Goal: Check status: Check status

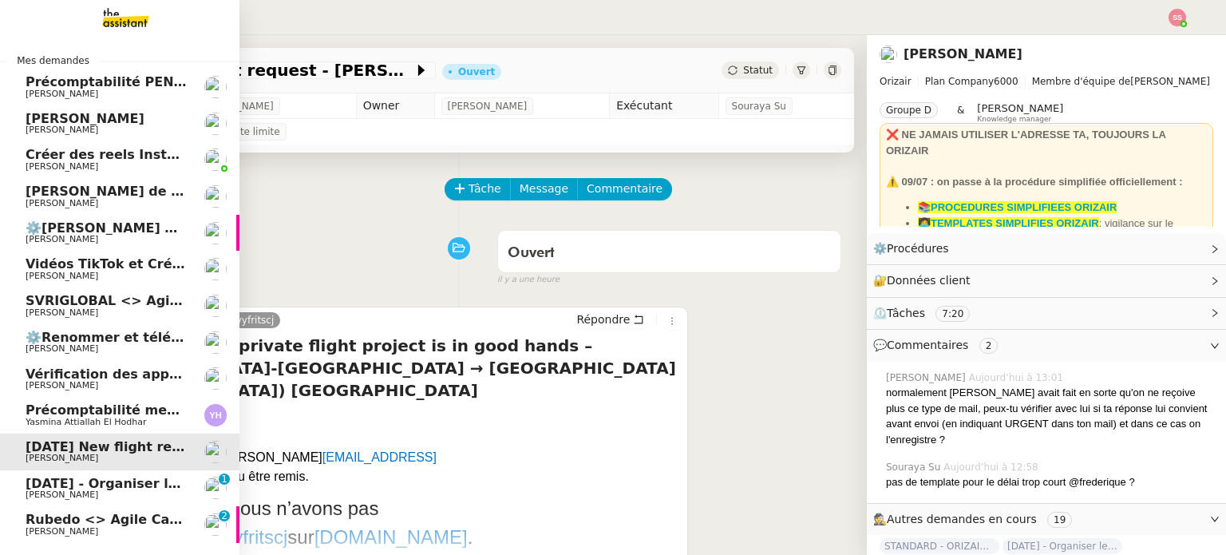
scroll to position [16, 0]
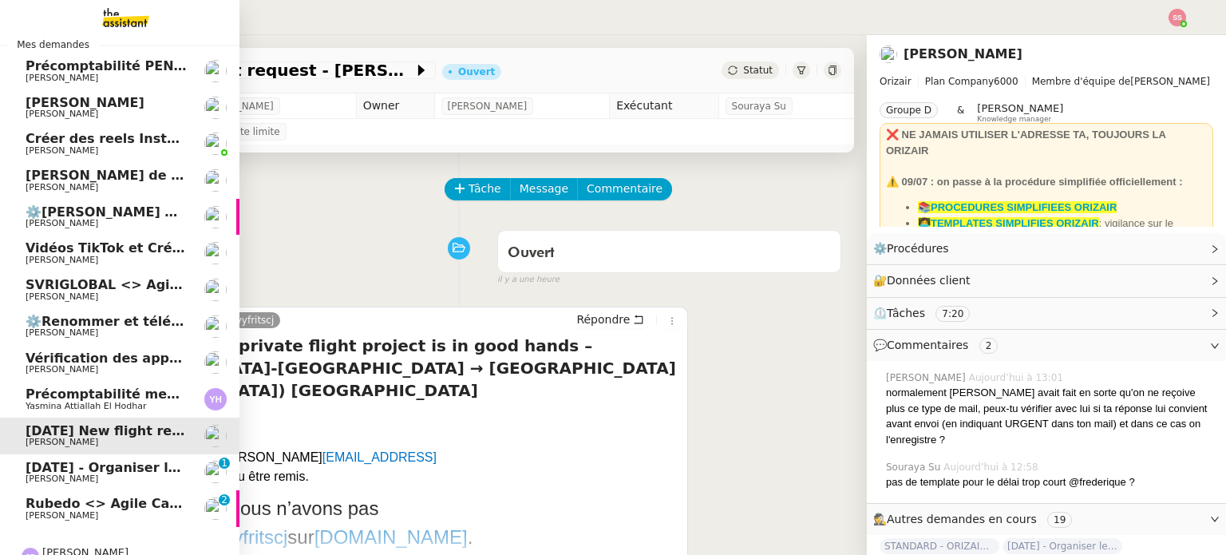
click at [73, 513] on span "[PERSON_NAME]" at bounding box center [62, 515] width 73 height 10
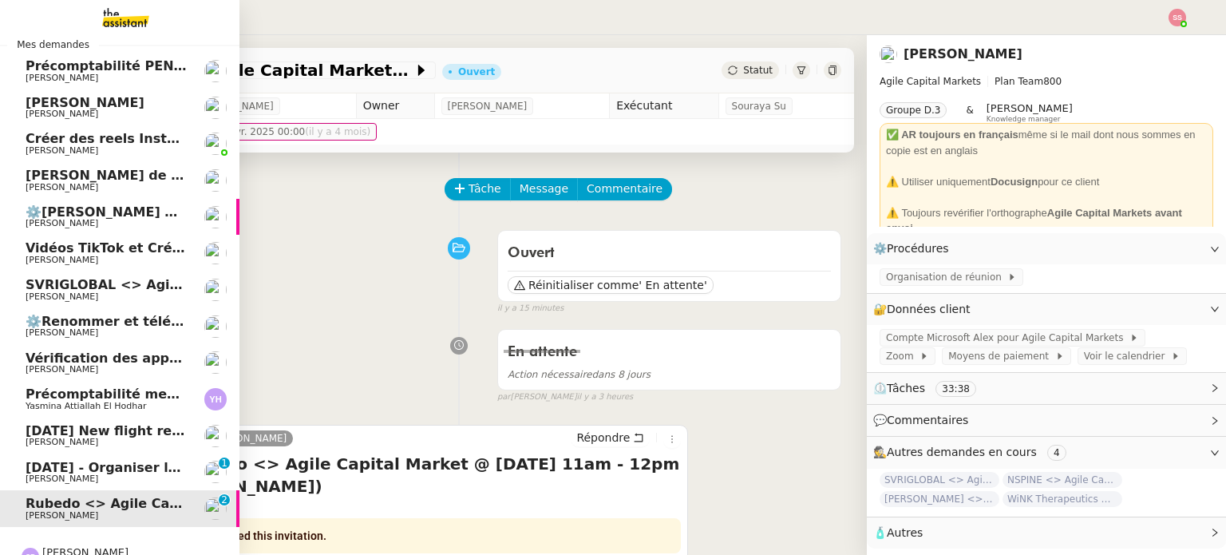
click at [61, 460] on span "[DATE] - Organiser le vol de [PERSON_NAME]" at bounding box center [187, 467] width 322 height 15
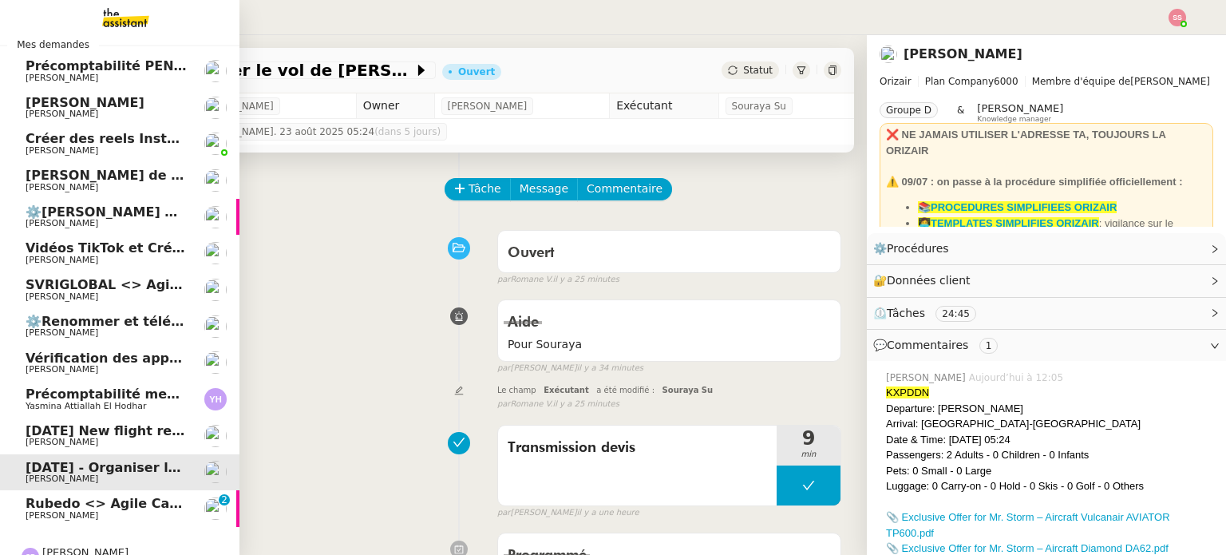
click at [111, 517] on span "[PERSON_NAME]" at bounding box center [106, 516] width 161 height 10
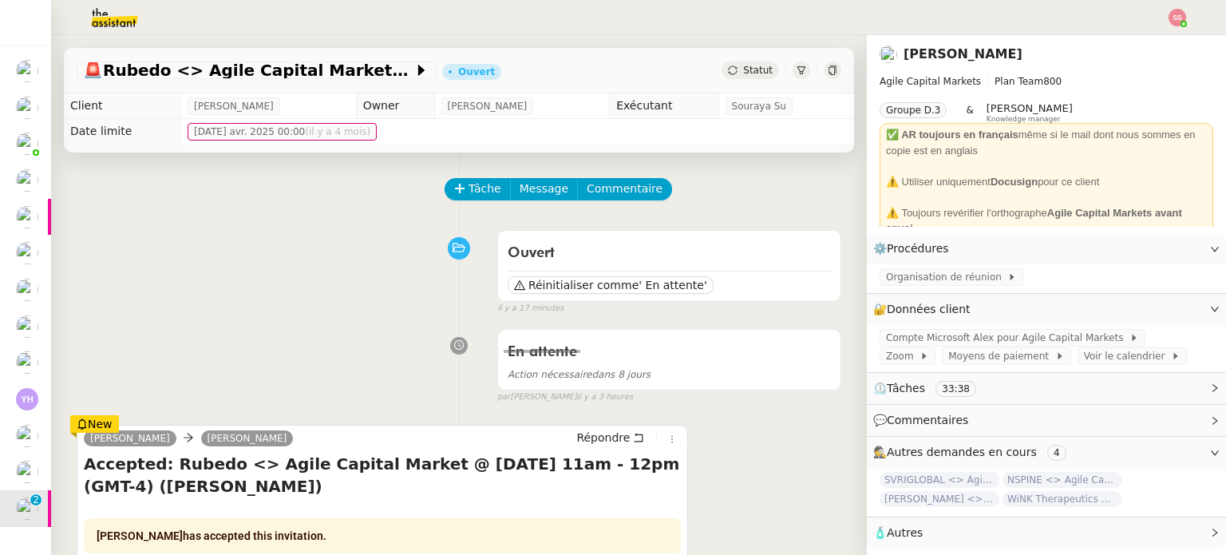
click at [1177, 22] on img at bounding box center [1178, 18] width 18 height 18
click at [1134, 41] on span "Suivi" at bounding box center [1120, 45] width 27 height 13
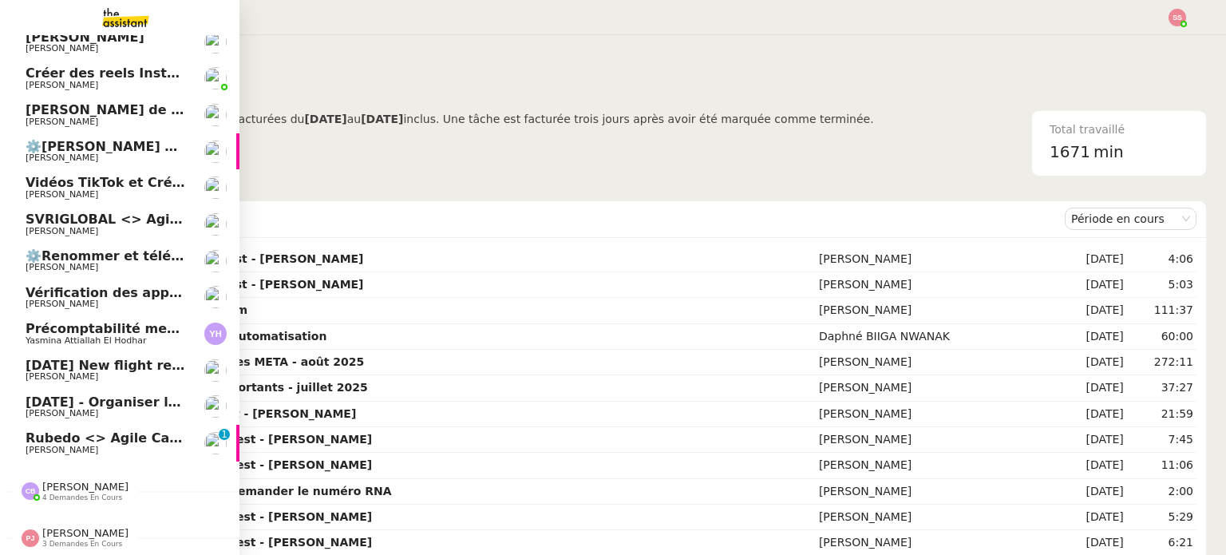
scroll to position [89, 0]
click at [108, 212] on span "SVRIGLOBAL <> Agile Capital Markets" at bounding box center [163, 219] width 275 height 15
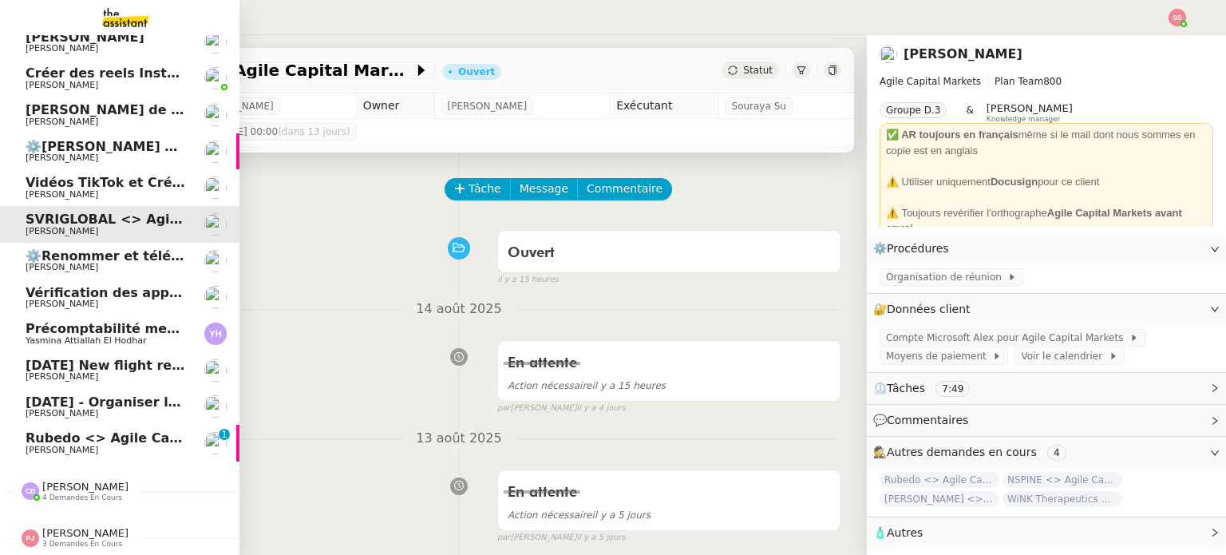
click at [112, 299] on span "[PERSON_NAME]" at bounding box center [106, 304] width 161 height 10
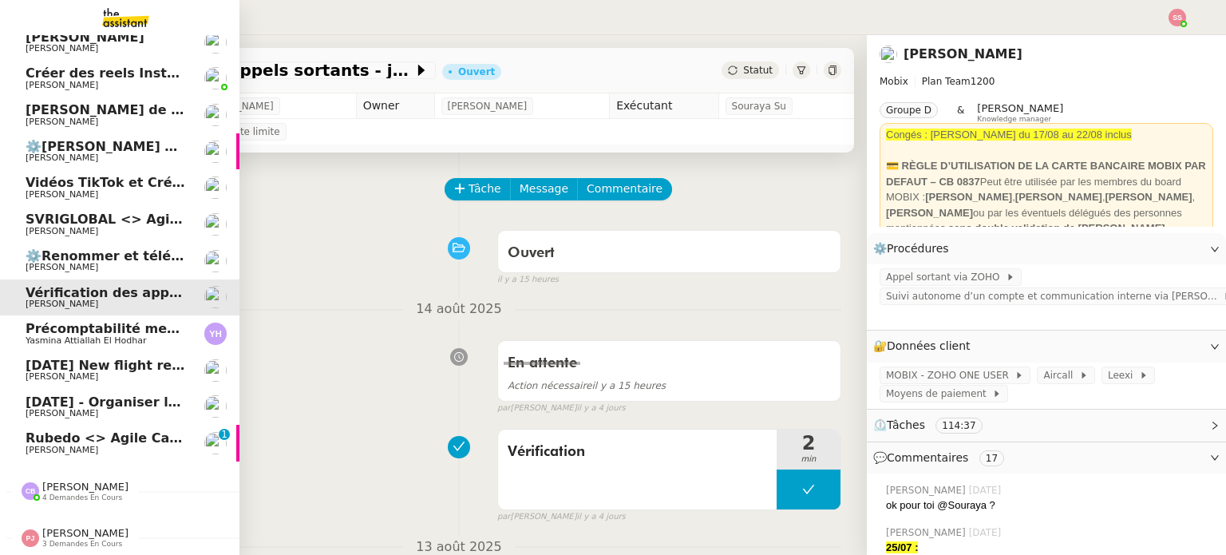
click at [110, 321] on span "Précomptabilité mensuelle - 4 août 2025" at bounding box center [172, 328] width 293 height 15
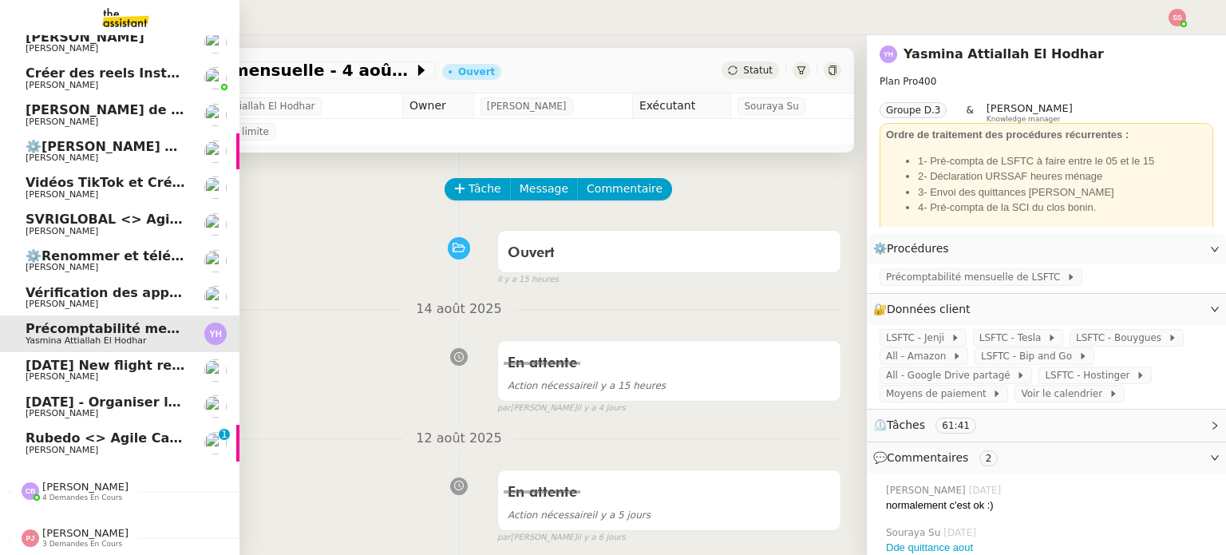
click at [110, 358] on span "[DATE] New flight request - [PERSON_NAME]" at bounding box center [186, 365] width 320 height 15
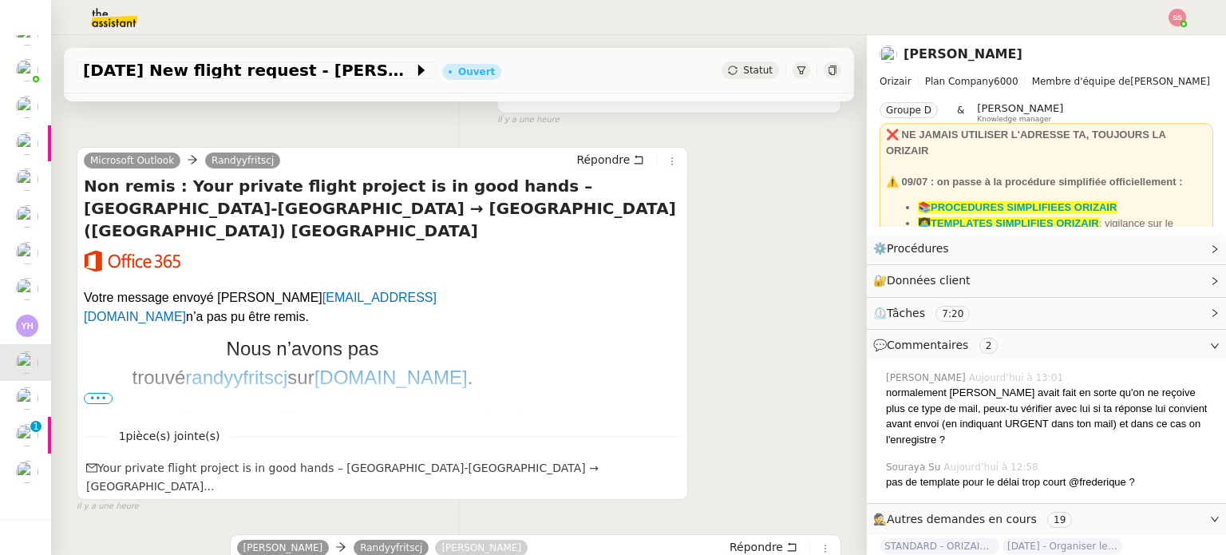
scroll to position [399, 0]
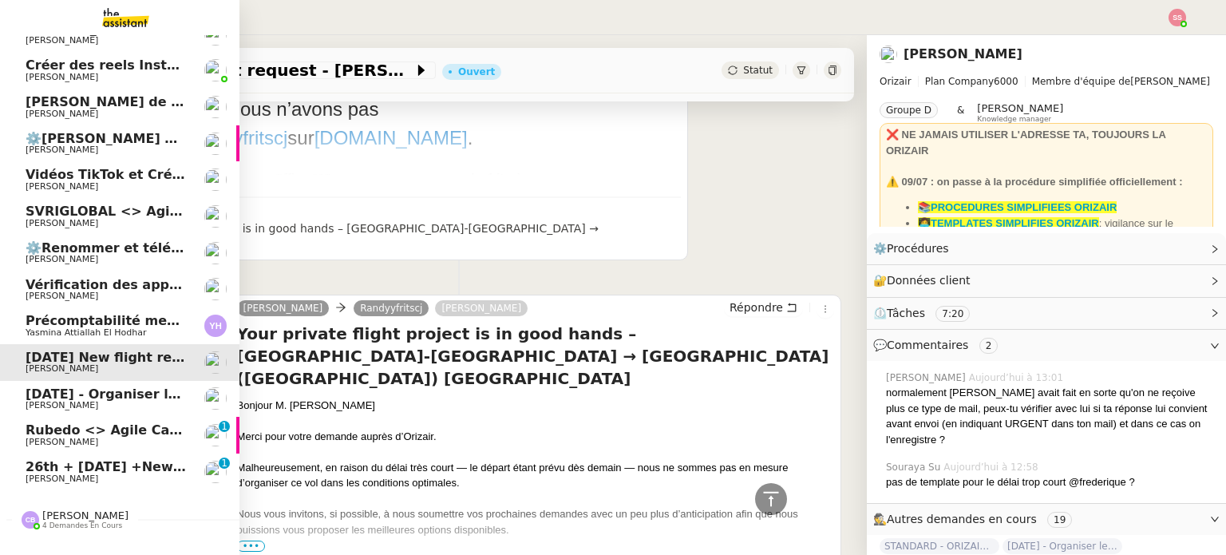
click at [91, 390] on span "[DATE] - Organiser le vol de [PERSON_NAME]" at bounding box center [187, 393] width 322 height 15
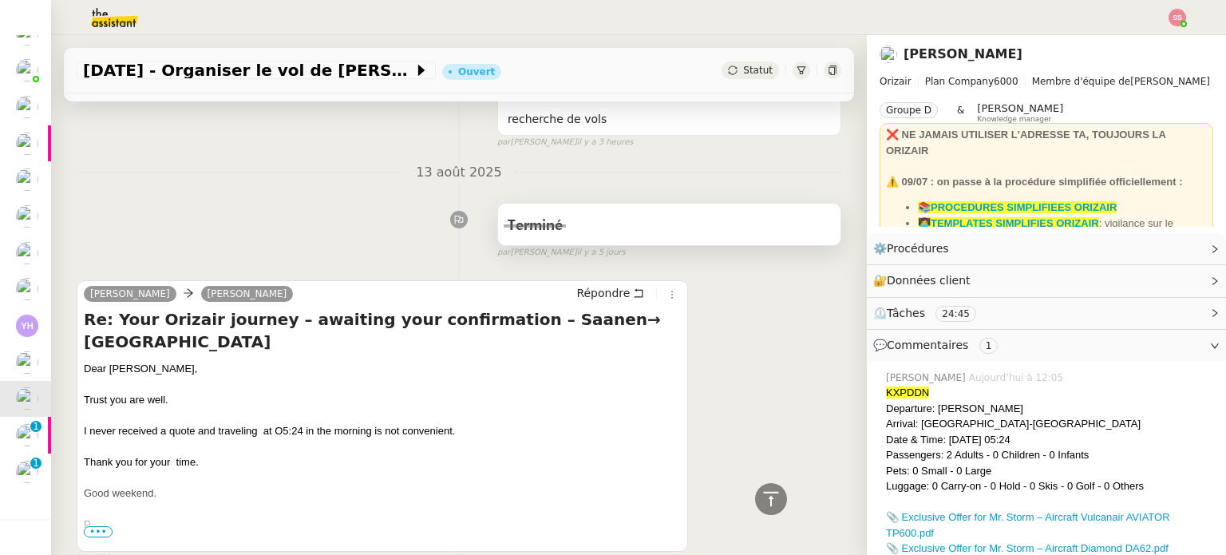
scroll to position [559, 0]
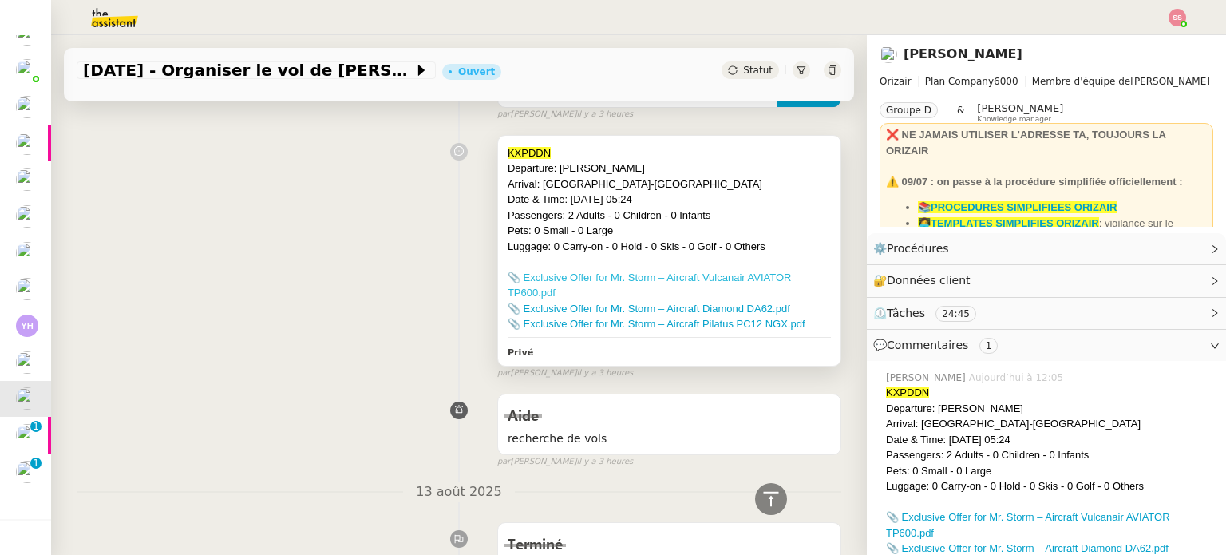
click at [626, 280] on link "📎 Exclusive Offer for Mr. Storm – Aircraft Vulcanair AVIATOR TP600.pdf" at bounding box center [650, 285] width 284 height 28
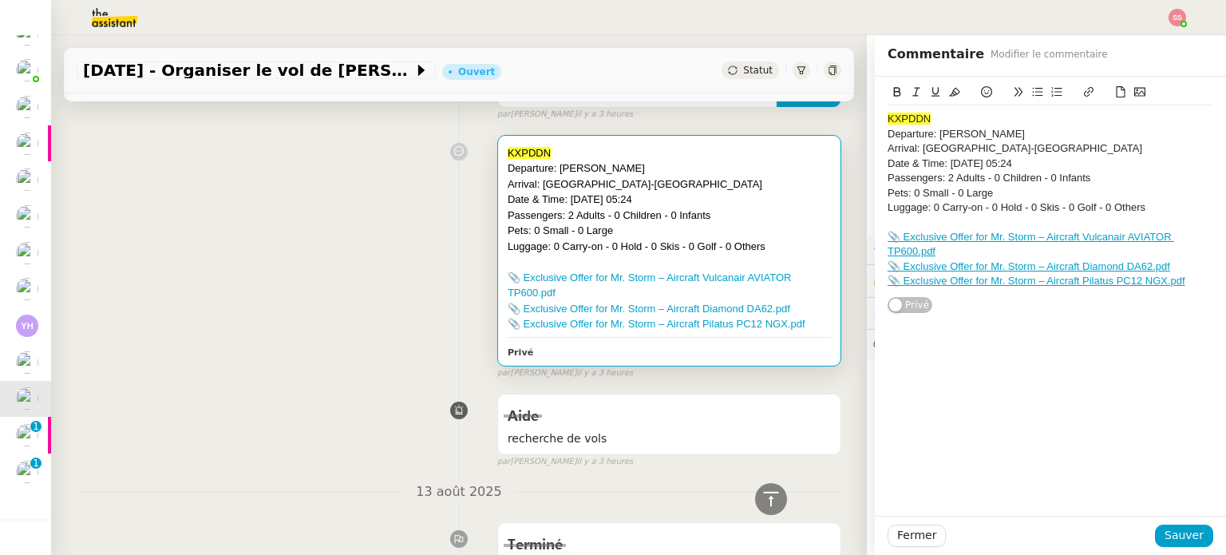
click at [407, 338] on div "KXPDDN Departure: Saanen Arrival: Nice-[GEOGRAPHIC_DATA] Date & Time: [DATE] 05…" at bounding box center [459, 254] width 765 height 252
